Goal: Task Accomplishment & Management: Manage account settings

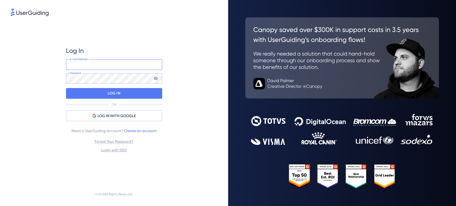
type input "[PERSON_NAME][EMAIL_ADDRESS][DOMAIN_NAME]"
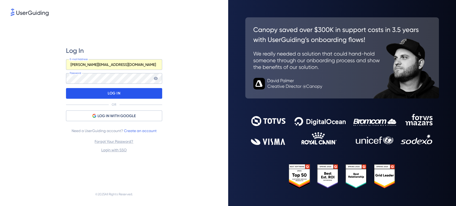
click at [145, 96] on div "LOG IN" at bounding box center [114, 93] width 96 height 11
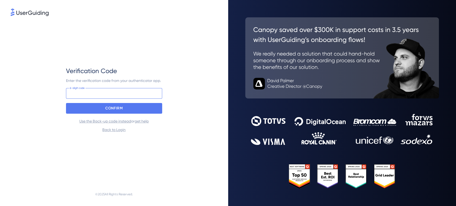
click at [124, 96] on input at bounding box center [114, 93] width 96 height 11
click at [118, 92] on input at bounding box center [114, 93] width 96 height 11
click at [113, 92] on input at bounding box center [114, 93] width 96 height 11
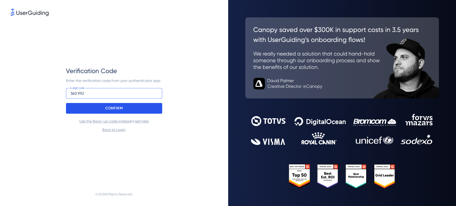
type input "360 992"
click at [134, 106] on div "CONFIRM" at bounding box center [114, 108] width 96 height 11
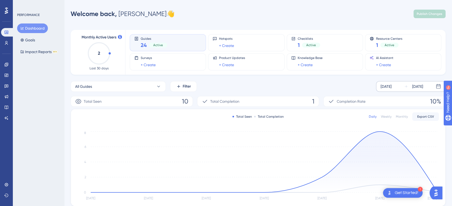
click at [391, 84] on div "[DATE]" at bounding box center [385, 86] width 11 height 6
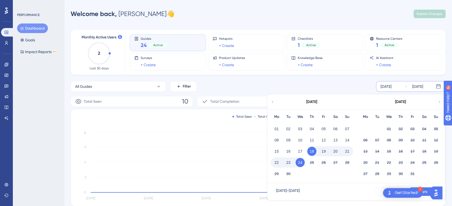
click at [272, 101] on icon at bounding box center [273, 102] width 4 height 5
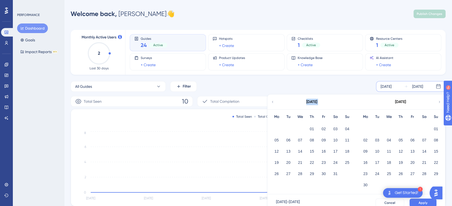
click at [272, 101] on icon at bounding box center [273, 102] width 4 height 5
click at [275, 102] on div "[DATE]" at bounding box center [311, 102] width 88 height 15
click at [273, 102] on icon at bounding box center [273, 102] width 4 height 5
click at [299, 130] on button "01" at bounding box center [299, 129] width 9 height 9
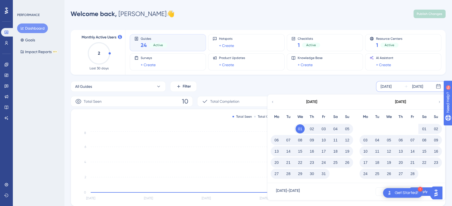
click at [330, 79] on div "Monthly Active Users 2 Last 30 days Guides 24 Active Hotspots + Create Checklis…" at bounding box center [258, 155] width 375 height 262
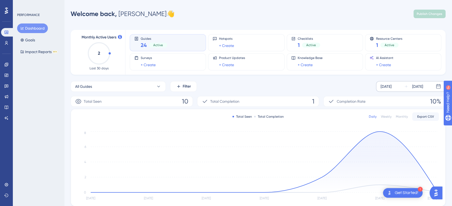
click at [382, 85] on div "[DATE]" at bounding box center [385, 86] width 11 height 6
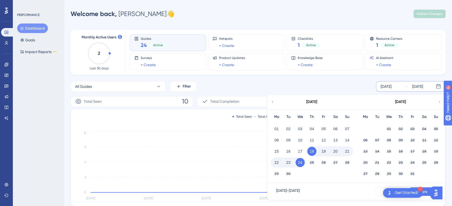
click at [272, 102] on icon at bounding box center [272, 102] width 1 height 2
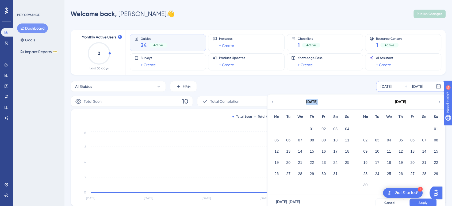
click at [272, 102] on icon at bounding box center [272, 102] width 1 height 2
click at [439, 101] on icon at bounding box center [439, 102] width 4 height 5
click at [302, 127] on button "01" at bounding box center [299, 129] width 9 height 9
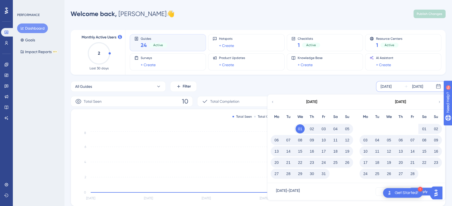
click at [427, 190] on button "Apply" at bounding box center [422, 192] width 27 height 9
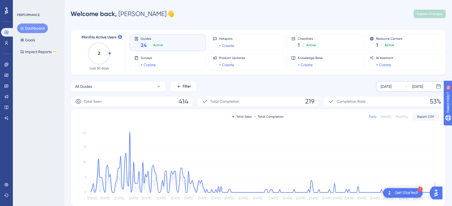
click at [261, 85] on div "All Guides Filter [DATE] [DATE]" at bounding box center [258, 86] width 375 height 11
click at [160, 85] on icon at bounding box center [158, 86] width 5 height 5
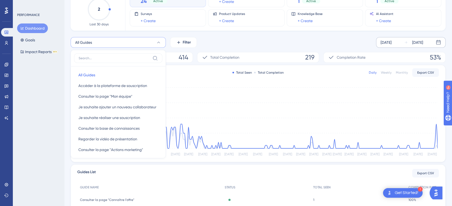
click at [242, 38] on div "All Guides All Guides All Guides Accéder à la plateforme de souscription Accéde…" at bounding box center [258, 42] width 375 height 11
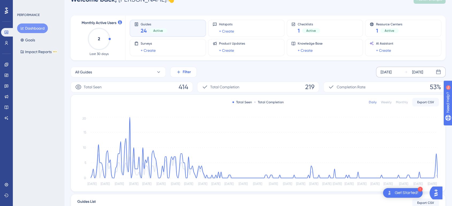
click at [194, 69] on button "Filter" at bounding box center [183, 72] width 27 height 11
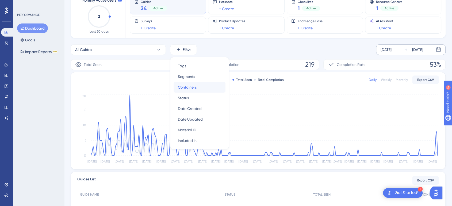
click at [194, 90] on span "Containers" at bounding box center [187, 87] width 19 height 6
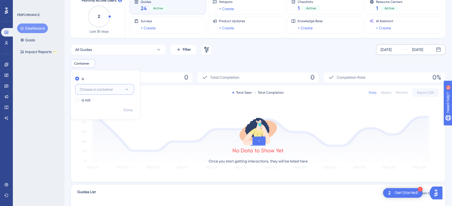
click at [131, 89] on button "Choose a container" at bounding box center [104, 89] width 59 height 11
click at [102, 119] on div "B4 B4" at bounding box center [104, 122] width 43 height 11
click at [129, 111] on span "Done" at bounding box center [128, 110] width 9 height 6
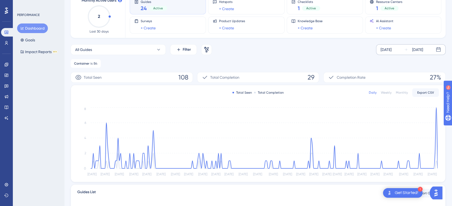
click at [46, 123] on div "PERFORMANCE Dashboard Goals Impact Reports BETA" at bounding box center [38, 103] width 51 height 206
click at [415, 193] on div "Get Started!" at bounding box center [407, 193] width 24 height 6
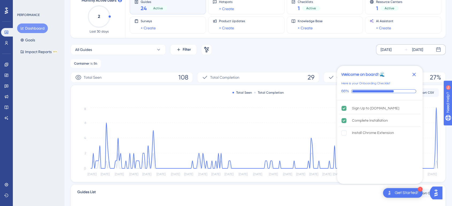
click at [412, 75] on icon "Close Checklist" at bounding box center [414, 74] width 6 height 6
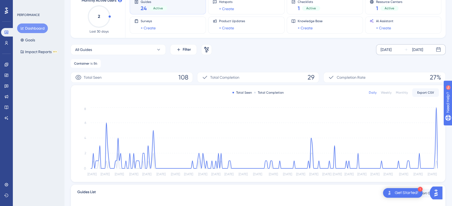
click at [438, 193] on img "Open AI Assistant Launcher" at bounding box center [436, 193] width 10 height 10
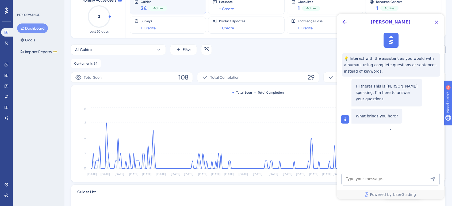
scroll to position [0, 0]
click at [437, 23] on icon "Close Button" at bounding box center [436, 22] width 3 height 3
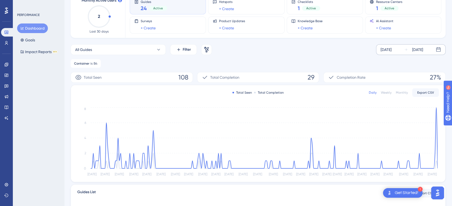
click at [280, 56] on div "All Guides Filter Remove Filters [DATE] [DATE] Container is B4 B4 Remove" at bounding box center [258, 56] width 375 height 24
click at [282, 53] on div "All Guides Filter Remove Filters [DATE] [DATE]" at bounding box center [258, 49] width 375 height 11
click at [287, 53] on div "All Guides Filter Remove Filters [DATE] [DATE]" at bounding box center [258, 49] width 375 height 11
click at [385, 93] on div "Weekly" at bounding box center [386, 93] width 11 height 4
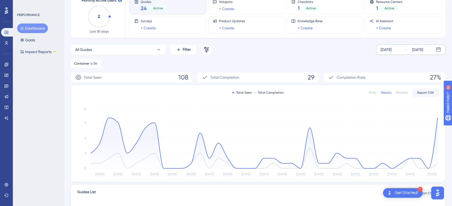
click at [401, 92] on div "Monthly" at bounding box center [402, 93] width 12 height 4
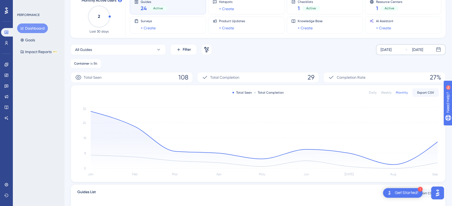
click at [373, 94] on div "Daily" at bounding box center [373, 93] width 8 height 4
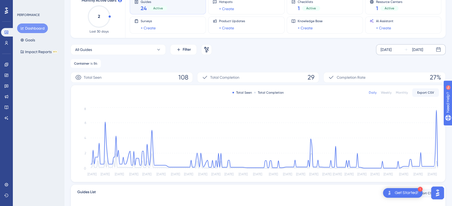
click at [342, 59] on div "Container is B4 B4 Remove" at bounding box center [258, 63] width 375 height 9
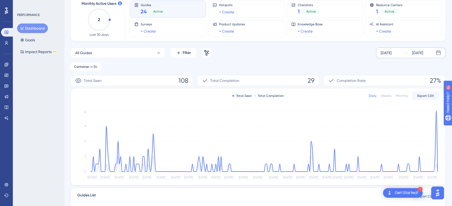
scroll to position [63, 0]
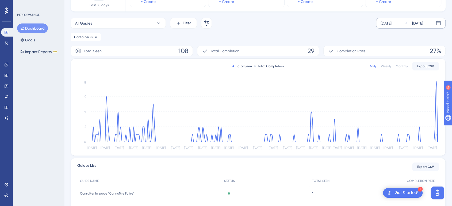
click at [287, 34] on div "Container is B4 B4 Remove" at bounding box center [258, 37] width 375 height 9
click at [323, 37] on div "Container is B4 B4 Remove" at bounding box center [258, 37] width 375 height 9
click at [333, 34] on div "Container is B4 B4 Remove" at bounding box center [258, 37] width 375 height 9
click at [323, 29] on div "All Guides Filter Remove Filters [DATE] [DATE] Container is B4 B4 Remove" at bounding box center [258, 30] width 375 height 24
click at [321, 33] on div "All Guides Filter Remove Filters [DATE] [DATE] Container is B4 B4 Remove" at bounding box center [258, 30] width 375 height 24
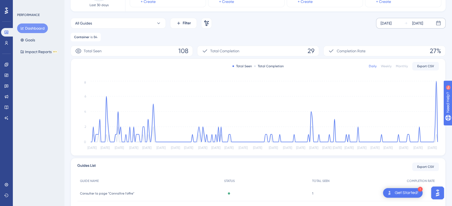
click at [321, 32] on div "All Guides Filter Remove Filters [DATE] [DATE] Container is B4 B4 Remove" at bounding box center [258, 30] width 375 height 24
click at [321, 31] on div "All Guides Filter Remove Filters [DATE] [DATE] Container is B4 B4 Remove" at bounding box center [258, 30] width 375 height 24
click at [320, 38] on div "Container is B4 B4 Remove" at bounding box center [258, 37] width 375 height 9
click at [321, 49] on div "Total Seen 108 Total Completion 29 Completion Rate 27%" at bounding box center [258, 51] width 375 height 11
click at [321, 34] on div "Container is B4 B4 Remove" at bounding box center [258, 37] width 375 height 9
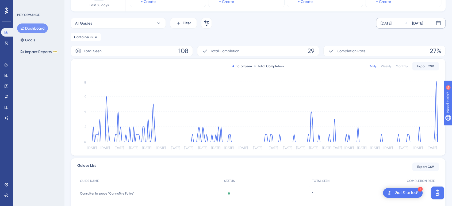
click at [321, 36] on div "Container is B4 B4 Remove" at bounding box center [258, 37] width 375 height 9
click at [321, 32] on div "All Guides Filter Remove Filters [DATE] [DATE] Container is B4 B4 Remove" at bounding box center [258, 30] width 375 height 24
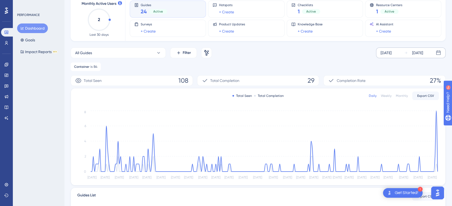
click at [322, 47] on div "Monthly Active Users 2 Last 30 days Guides 24 Active Hotspots + Create Checklis…" at bounding box center [258, 149] width 375 height 318
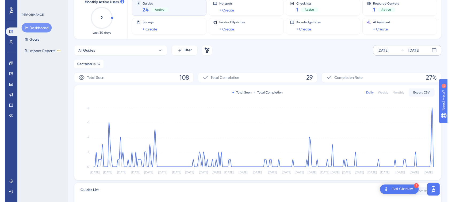
scroll to position [0, 0]
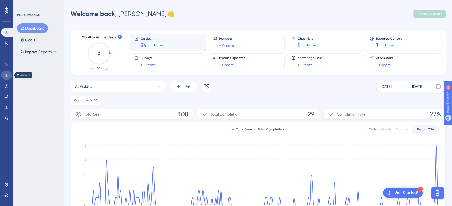
click at [5, 74] on icon at bounding box center [6, 75] width 4 height 4
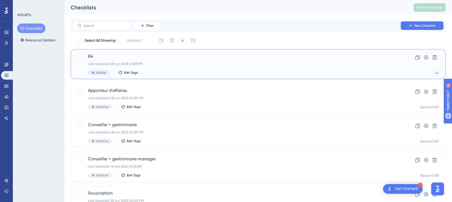
click at [187, 63] on div "Last Updated: 28 avr. 2025 03:59 PM" at bounding box center [236, 64] width 297 height 4
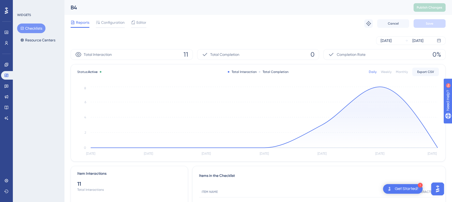
click at [98, 20] on div "✨ Save My Spot!✨" at bounding box center [229, 90] width 456 height 206
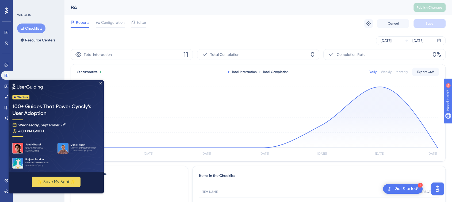
click at [101, 84] on img at bounding box center [56, 126] width 95 height 92
click at [101, 83] on icon "Close Preview" at bounding box center [100, 83] width 2 height 2
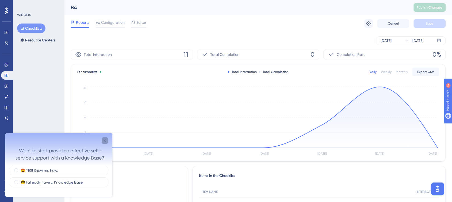
click at [104, 141] on icon "Close survey" at bounding box center [105, 141] width 2 height 2
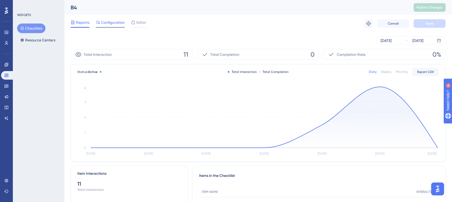
click at [118, 24] on span "Configuration" at bounding box center [113, 22] width 24 height 6
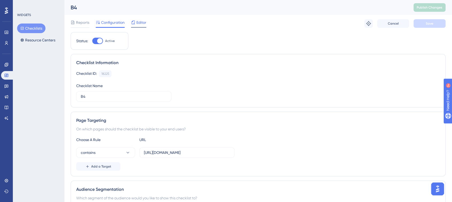
click at [134, 22] on icon at bounding box center [133, 22] width 4 height 4
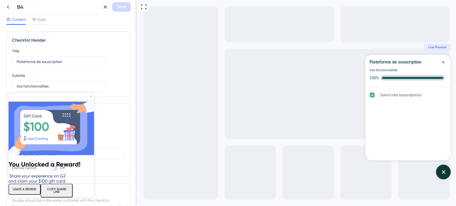
click at [90, 96] on icon "Close Preview" at bounding box center [91, 96] width 2 height 2
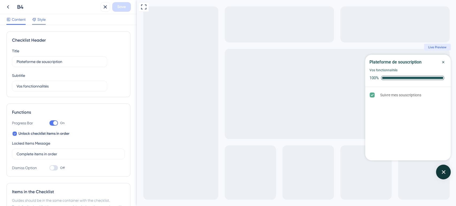
click at [42, 21] on span "Style" at bounding box center [41, 19] width 8 height 6
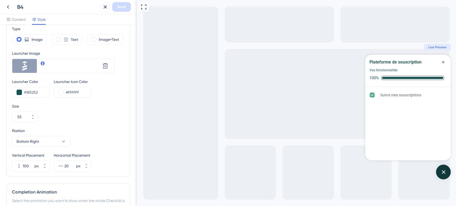
scroll to position [148, 0]
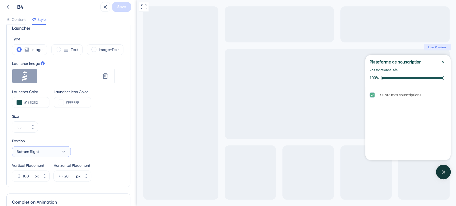
click at [65, 151] on icon at bounding box center [63, 152] width 3 height 2
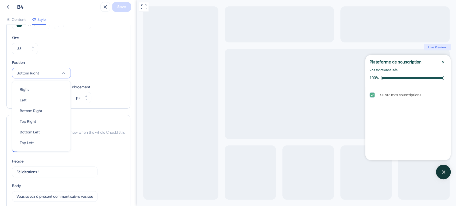
click at [109, 95] on div "Vertical Placement 100 px Horizontal Placement 20 px" at bounding box center [68, 93] width 113 height 19
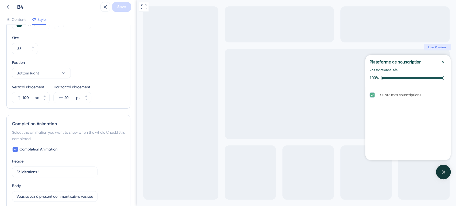
click at [109, 87] on div "Vertical Placement 100 px Horizontal Placement 20 px" at bounding box center [68, 93] width 113 height 19
click at [67, 71] on button "Bottom Right" at bounding box center [41, 73] width 59 height 11
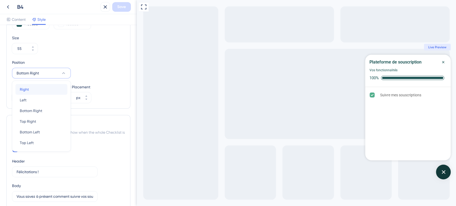
click at [31, 90] on div "Right Right" at bounding box center [41, 89] width 43 height 11
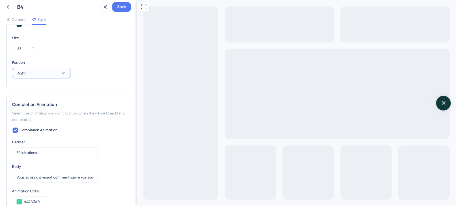
click at [65, 71] on icon at bounding box center [63, 73] width 5 height 5
click at [35, 121] on span "Top Right" at bounding box center [28, 121] width 16 height 6
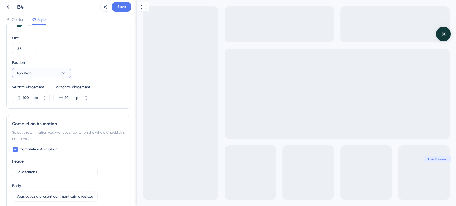
click at [66, 70] on button "Top Right" at bounding box center [41, 73] width 59 height 11
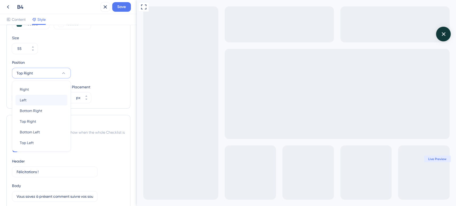
scroll to position [227, 0]
click at [39, 109] on span "Bottom Right" at bounding box center [31, 111] width 22 height 6
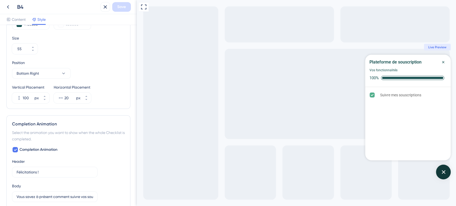
click at [102, 57] on div "Type Image Text Image+Text Launcher Image Upload new image Delete Launcher Colo…" at bounding box center [68, 30] width 113 height 146
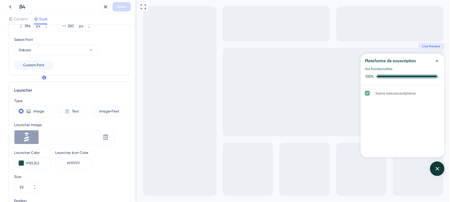
scroll to position [0, 0]
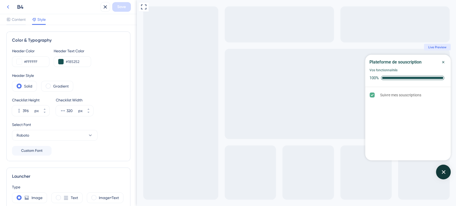
click at [9, 8] on icon at bounding box center [8, 7] width 6 height 6
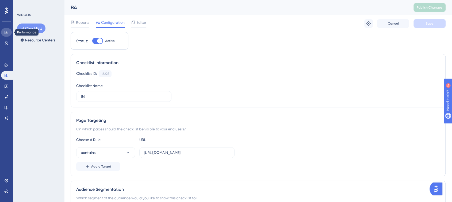
click at [7, 32] on icon at bounding box center [6, 32] width 4 height 4
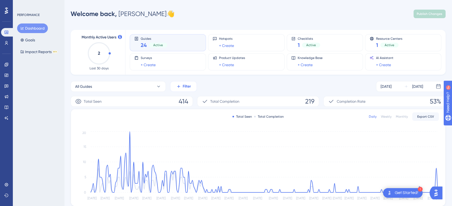
click at [179, 86] on icon at bounding box center [178, 86] width 5 height 5
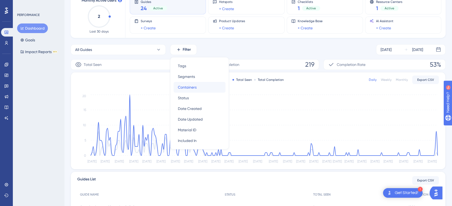
click at [196, 86] on span "Containers" at bounding box center [187, 87] width 19 height 6
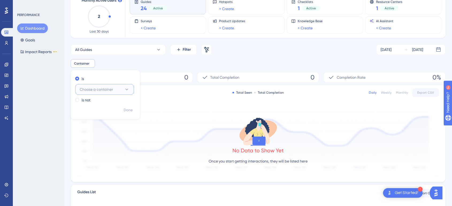
click at [130, 91] on button "Choose a container" at bounding box center [104, 89] width 59 height 11
click at [87, 124] on span "B4" at bounding box center [85, 122] width 5 height 6
click at [128, 109] on span "Done" at bounding box center [128, 110] width 9 height 6
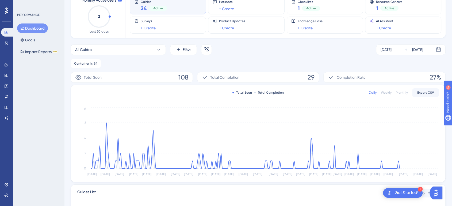
click at [267, 56] on div "All Guides Filter Remove Filters [DATE] [DATE] Container is B4 B4 Remove" at bounding box center [258, 56] width 375 height 24
drag, startPoint x: 443, startPoint y: 77, endPoint x: 426, endPoint y: 78, distance: 16.6
click at [426, 78] on div "Completion Rate 27%" at bounding box center [384, 77] width 122 height 11
click at [412, 68] on div "All Guides Filter Remove Filters [DATE] [DATE] Container is B4 B4 Remove Total …" at bounding box center [258, 174] width 375 height 261
drag, startPoint x: 356, startPoint y: 78, endPoint x: 312, endPoint y: 78, distance: 43.6
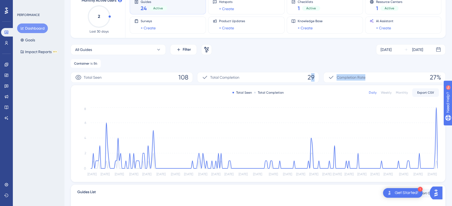
click at [312, 78] on div "Total Seen 108 Total Completion 29 Completion Rate 27%" at bounding box center [258, 77] width 375 height 11
click at [338, 65] on div "Container is B4 B4 Remove" at bounding box center [258, 63] width 375 height 9
drag, startPoint x: 296, startPoint y: 75, endPoint x: 323, endPoint y: 76, distance: 26.5
click at [323, 76] on div "Total Seen 108 Total Completion 29 Completion Rate 27%" at bounding box center [258, 77] width 375 height 11
click at [319, 61] on div "Container is B4 B4 Remove" at bounding box center [258, 63] width 375 height 9
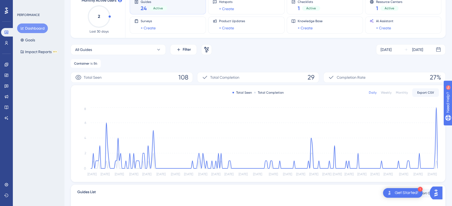
click at [234, 68] on div "Container is B4 B4 Remove" at bounding box center [258, 63] width 375 height 9
click at [196, 65] on div "Container is B4 B4 Remove" at bounding box center [258, 63] width 375 height 9
drag, startPoint x: 168, startPoint y: 66, endPoint x: 173, endPoint y: 66, distance: 5.3
click at [169, 66] on div "Container is B4 B4 Remove" at bounding box center [258, 63] width 375 height 9
click at [295, 68] on div "All Guides Filter Remove Filters [DATE] [DATE] Container is B4 B4 Remove Total …" at bounding box center [258, 174] width 375 height 261
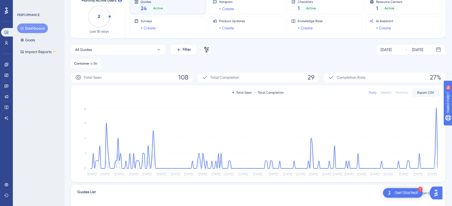
click at [335, 62] on div "Container is B4 B4 Remove" at bounding box center [258, 63] width 375 height 9
click at [358, 59] on div "All Guides Filter Remove Filters [DATE] [DATE] Container is B4 B4 Remove" at bounding box center [258, 56] width 375 height 24
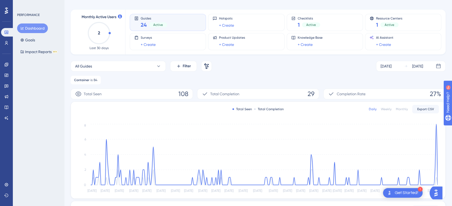
scroll to position [50, 0]
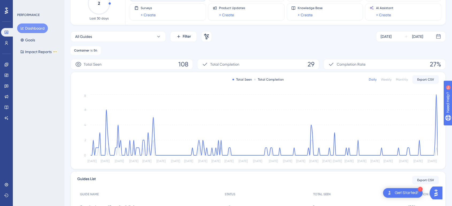
click at [282, 46] on div "All Guides Filter Remove Filters [DATE] [DATE] Container is B4 B4 Remove" at bounding box center [258, 43] width 375 height 24
click at [294, 42] on div "All Guides Filter Remove Filters [DATE] [DATE] Container is B4 B4 Remove" at bounding box center [258, 43] width 375 height 24
click at [283, 45] on div "All Guides Filter Remove Filters [DATE] [DATE] Container is B4 B4 Remove" at bounding box center [258, 43] width 375 height 24
click at [287, 45] on div "All Guides Filter Remove Filters [DATE] [DATE] Container is B4 B4 Remove" at bounding box center [258, 43] width 375 height 24
click at [284, 45] on div "All Guides Filter Remove Filters [DATE] [DATE] Container is B4 B4 Remove" at bounding box center [258, 43] width 375 height 24
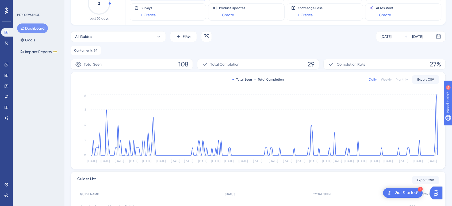
click at [292, 44] on div "All Guides Filter Remove Filters [DATE] [DATE] Container is B4 B4 Remove" at bounding box center [258, 43] width 375 height 24
click at [289, 43] on div "All Guides Filter Remove Filters [DATE] [DATE] Container is B4 B4 Remove" at bounding box center [258, 43] width 375 height 24
click at [288, 48] on div "Container is B4 B4 Remove" at bounding box center [258, 50] width 375 height 9
click at [283, 51] on div "Container is B4 B4 Remove" at bounding box center [258, 50] width 375 height 9
click at [284, 49] on div "Container is B4 B4 Remove" at bounding box center [258, 50] width 375 height 9
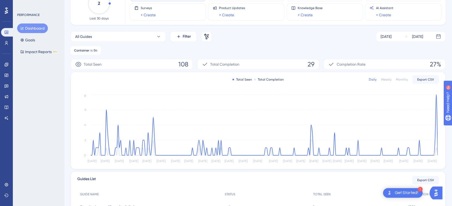
click at [284, 45] on div "All Guides Filter Remove Filters [DATE] [DATE] Container is B4 B4 Remove" at bounding box center [258, 43] width 375 height 24
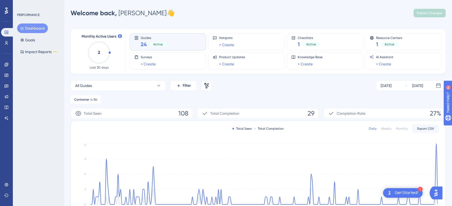
scroll to position [0, 0]
click at [280, 93] on div "All Guides Filter Remove Filters [DATE] [DATE] Container is B4 B4 Remove" at bounding box center [258, 93] width 375 height 24
